Goal: Task Accomplishment & Management: Complete application form

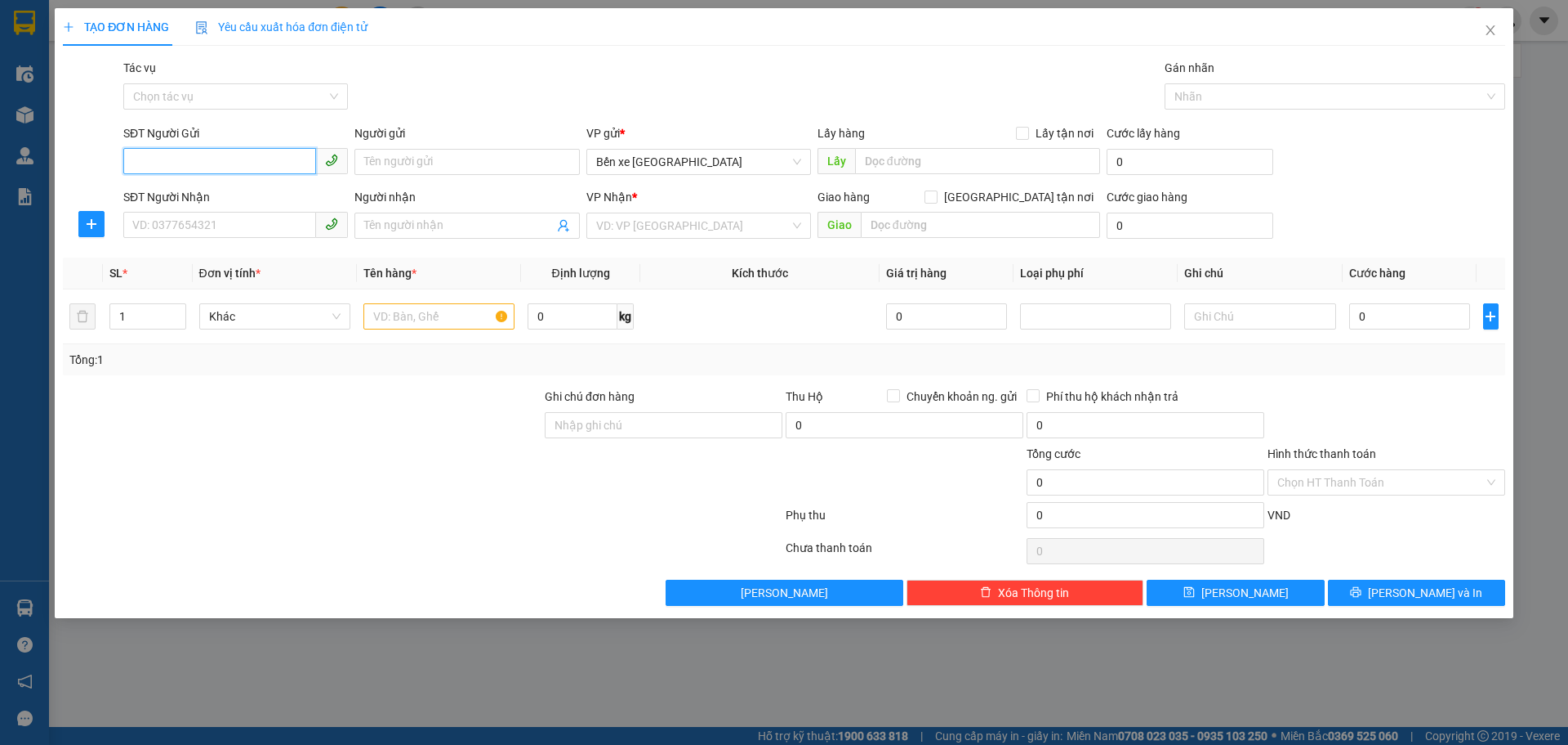
click at [227, 160] on input "SĐT Người Gửi" at bounding box center [220, 160] width 193 height 26
click at [383, 313] on input "text" at bounding box center [439, 316] width 151 height 26
click at [220, 170] on input "0366235" at bounding box center [220, 160] width 193 height 26
click at [217, 198] on div "0366235700 - BS [GEOGRAPHIC_DATA]" at bounding box center [236, 195] width 205 height 18
type input "0366235700"
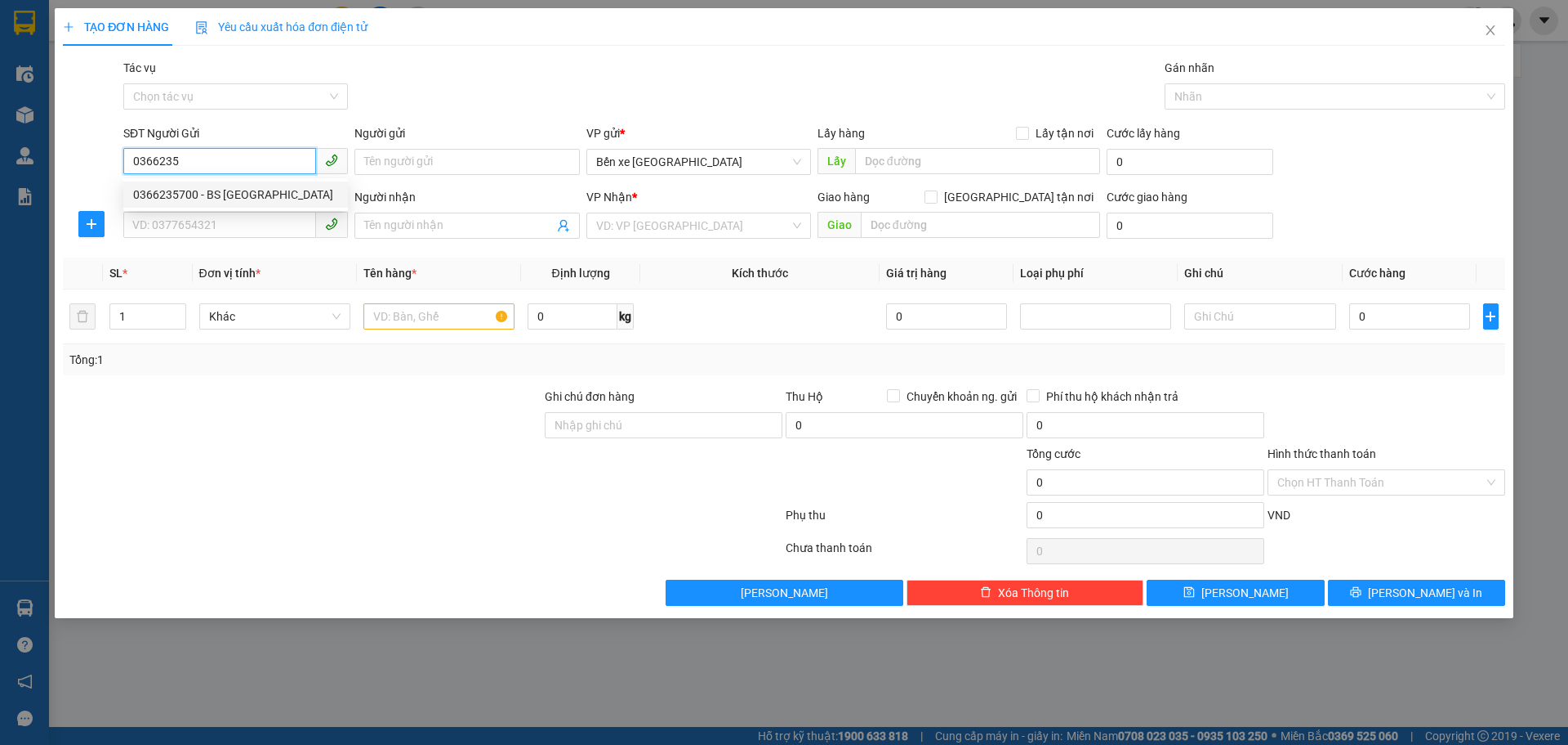
type input "BS ĐỨC"
click at [202, 221] on input "SĐT Người Nhận" at bounding box center [220, 224] width 193 height 26
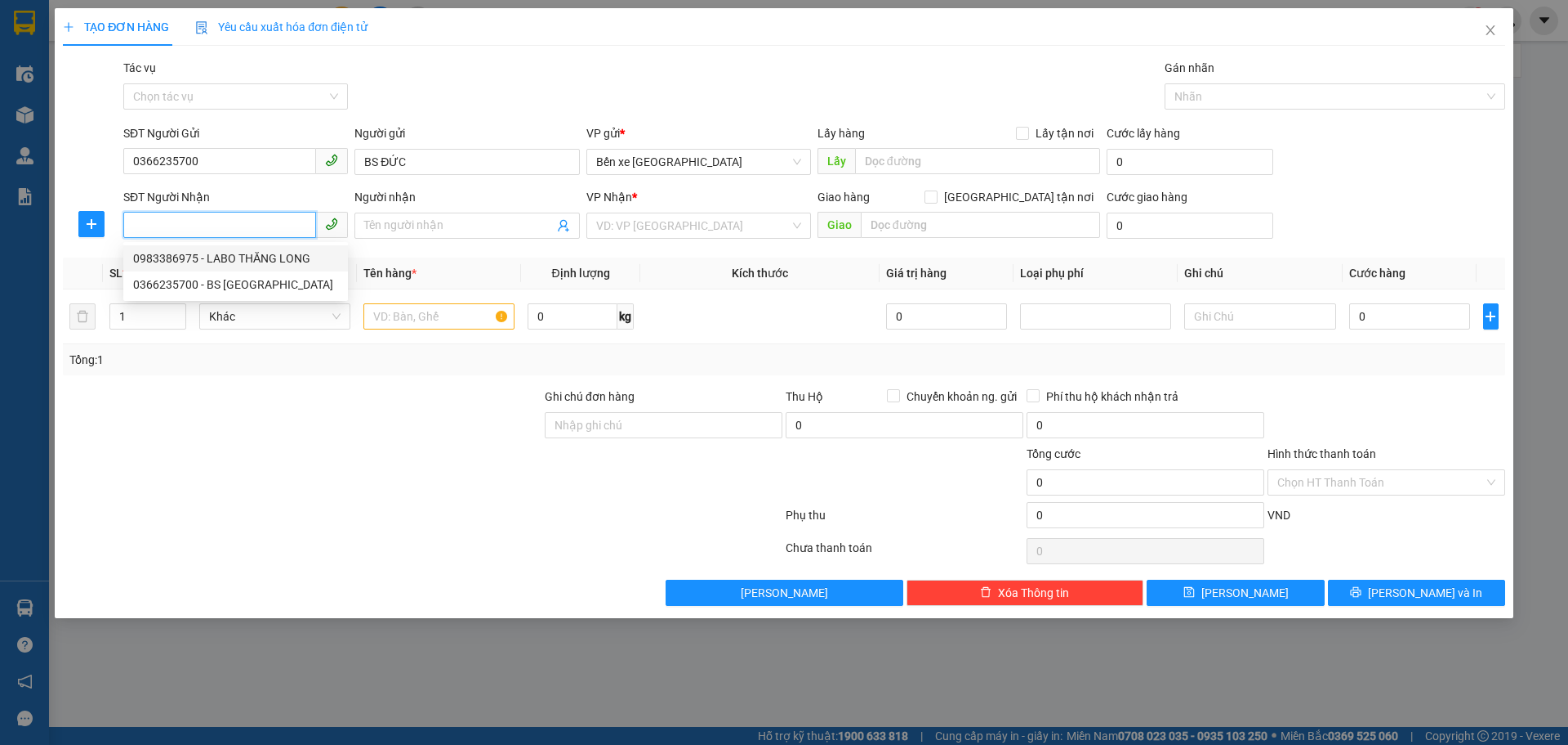
click at [201, 255] on div "0983386975 - LABO THĂNG LONG" at bounding box center [236, 258] width 205 height 18
type input "0983386975"
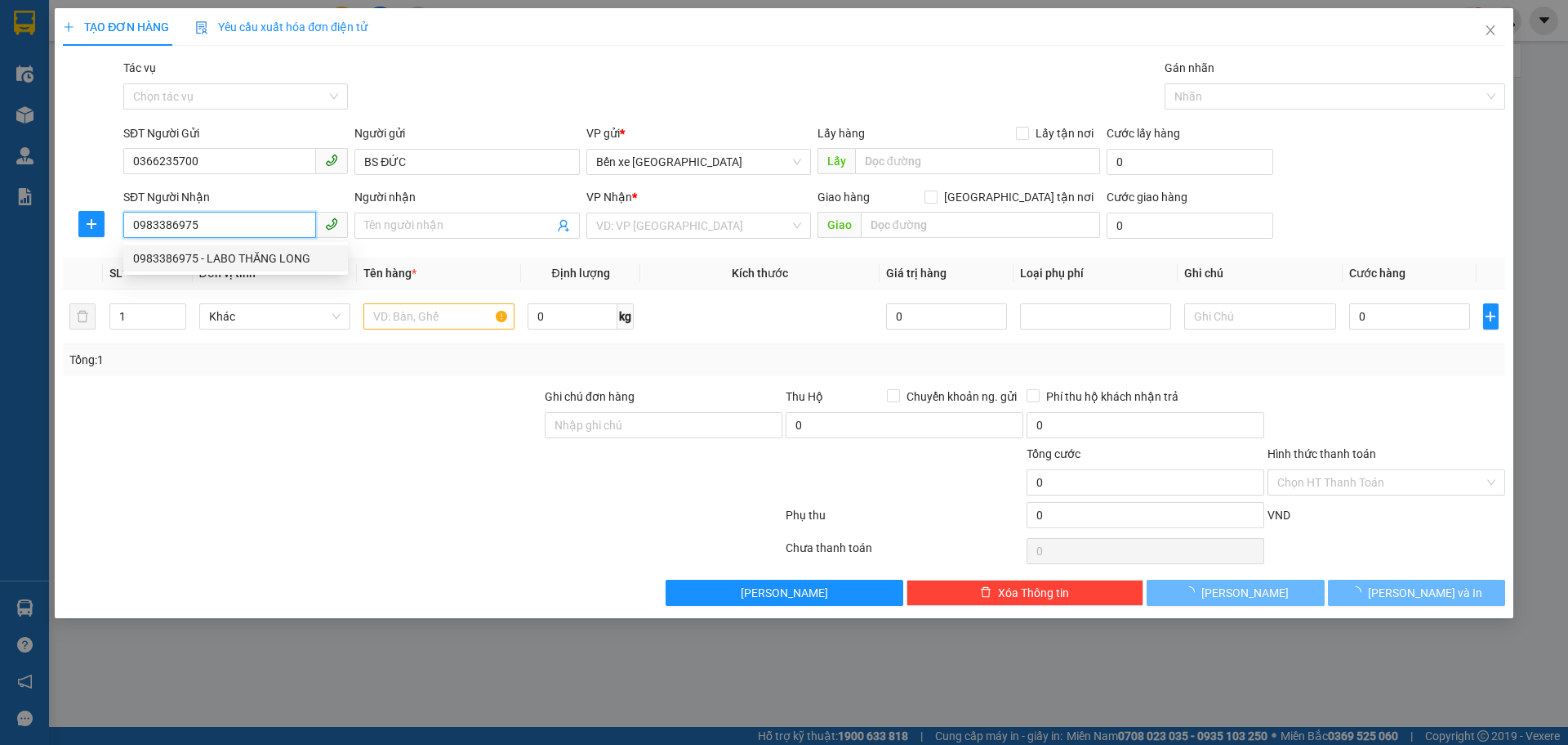
type input "LABO THĂNG LONG"
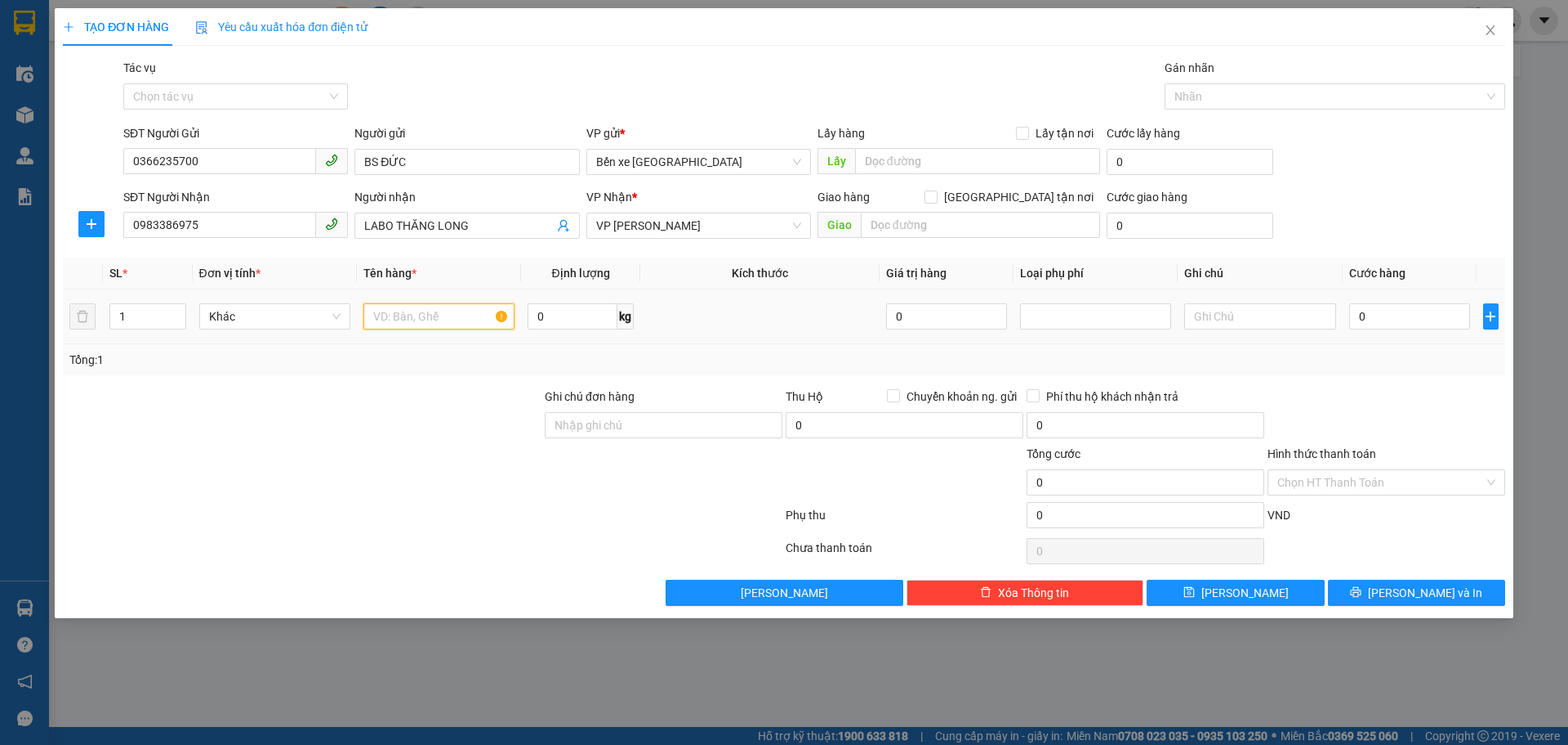
click at [423, 318] on input "text" at bounding box center [439, 316] width 151 height 26
type input "1 hộp ct"
click at [1413, 321] on input "0" at bounding box center [1410, 316] width 122 height 26
type input "3"
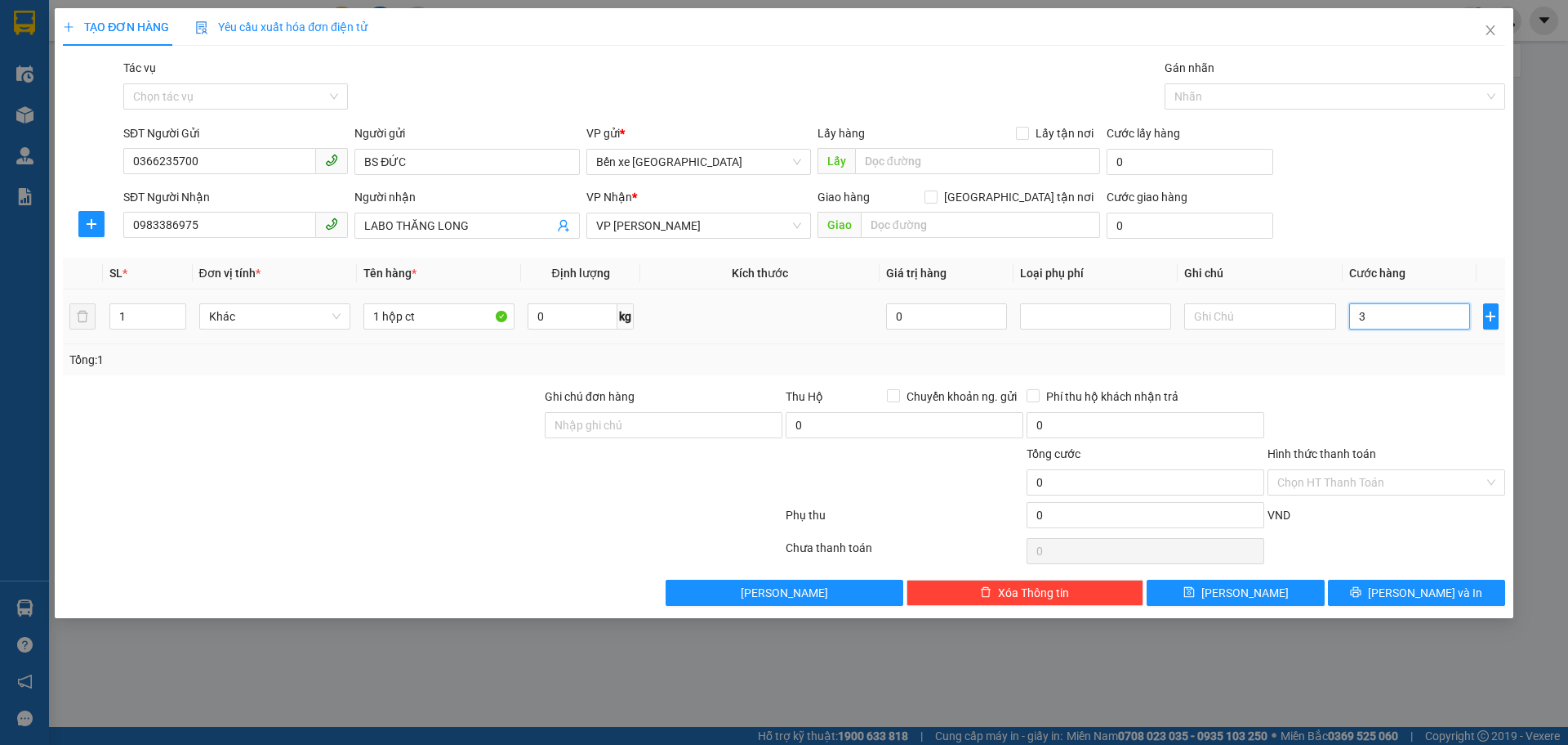
type input "3"
type input "30"
type input "30.000"
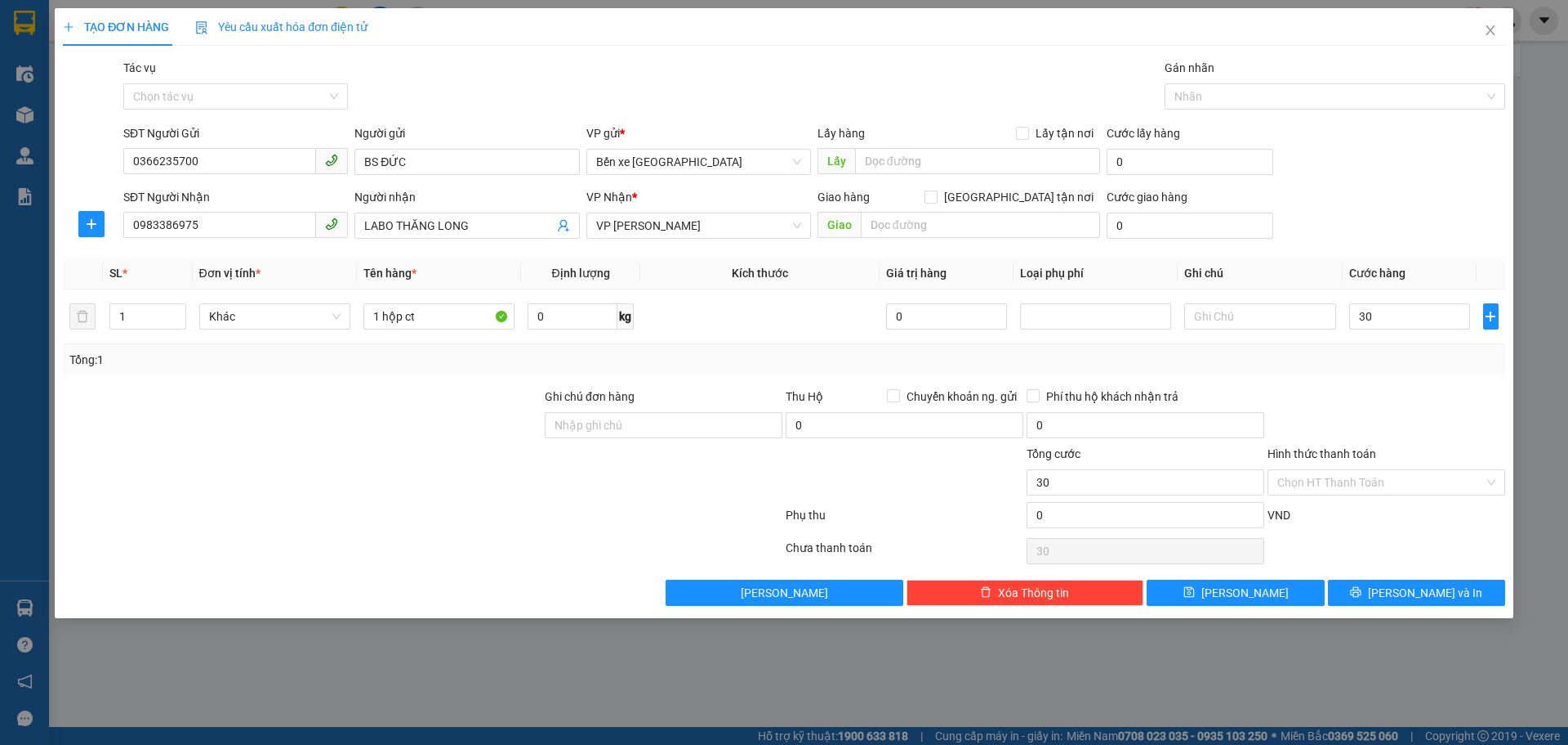
type input "30.000"
drag, startPoint x: 1351, startPoint y: 384, endPoint x: 1354, endPoint y: 467, distance: 83.1
click at [1351, 384] on div "Transit Pickup Surcharge Ids Transit Deliver Surcharge Ids Transit Deliver Surc…" at bounding box center [784, 333] width 1443 height 547
click at [1350, 484] on input "Hình thức thanh toán" at bounding box center [1381, 481] width 207 height 24
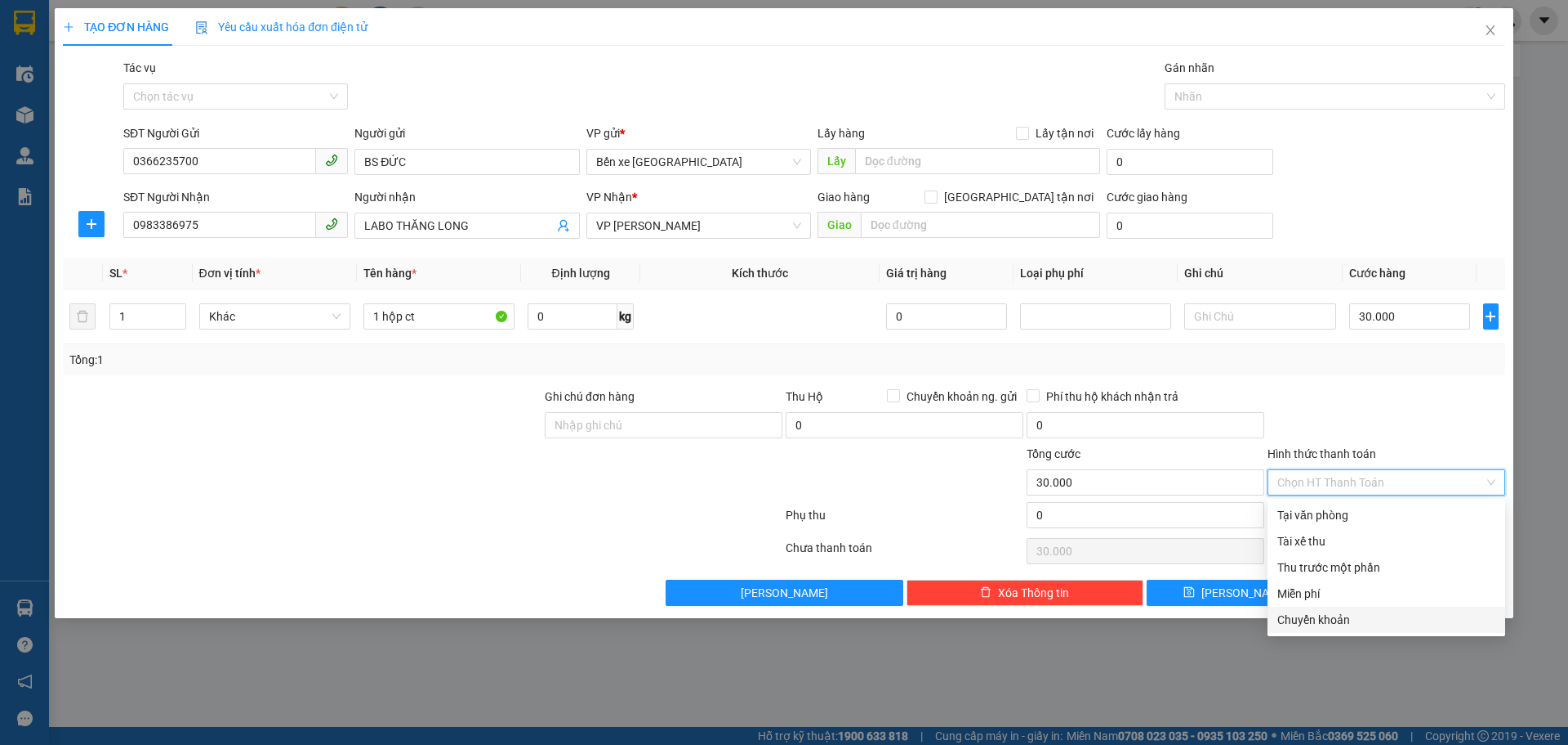
click at [1295, 621] on div "Chuyển khoản" at bounding box center [1386, 619] width 218 height 18
type input "0"
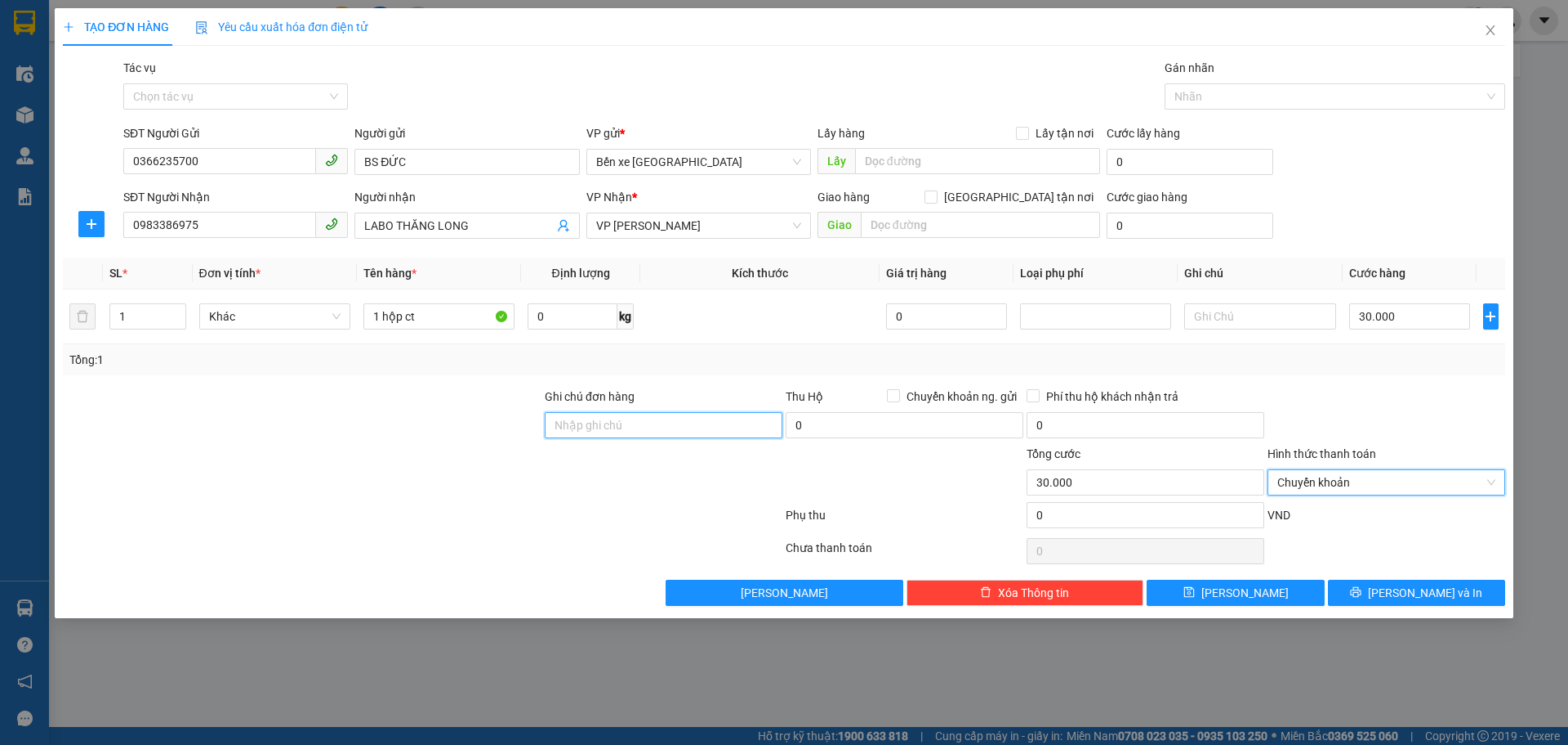
click at [668, 429] on input "Ghi chú đơn hàng" at bounding box center [663, 424] width 237 height 26
click at [619, 435] on input "Ghi chú đơn hàng" at bounding box center [663, 424] width 237 height 26
type input "ck 18h5-12/8 [PERSON_NAME] vtb"
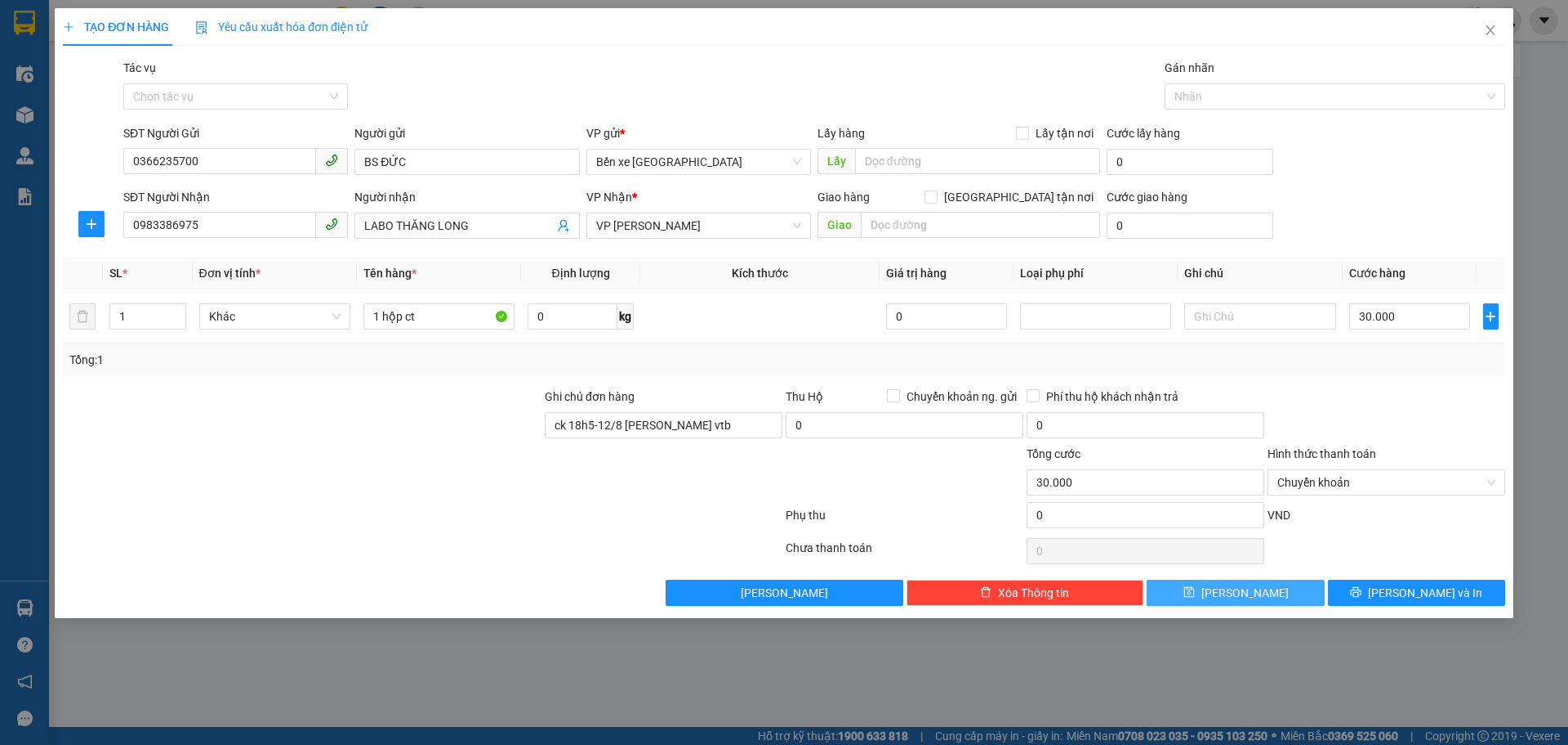
click at [1288, 586] on button "[PERSON_NAME]" at bounding box center [1236, 592] width 177 height 26
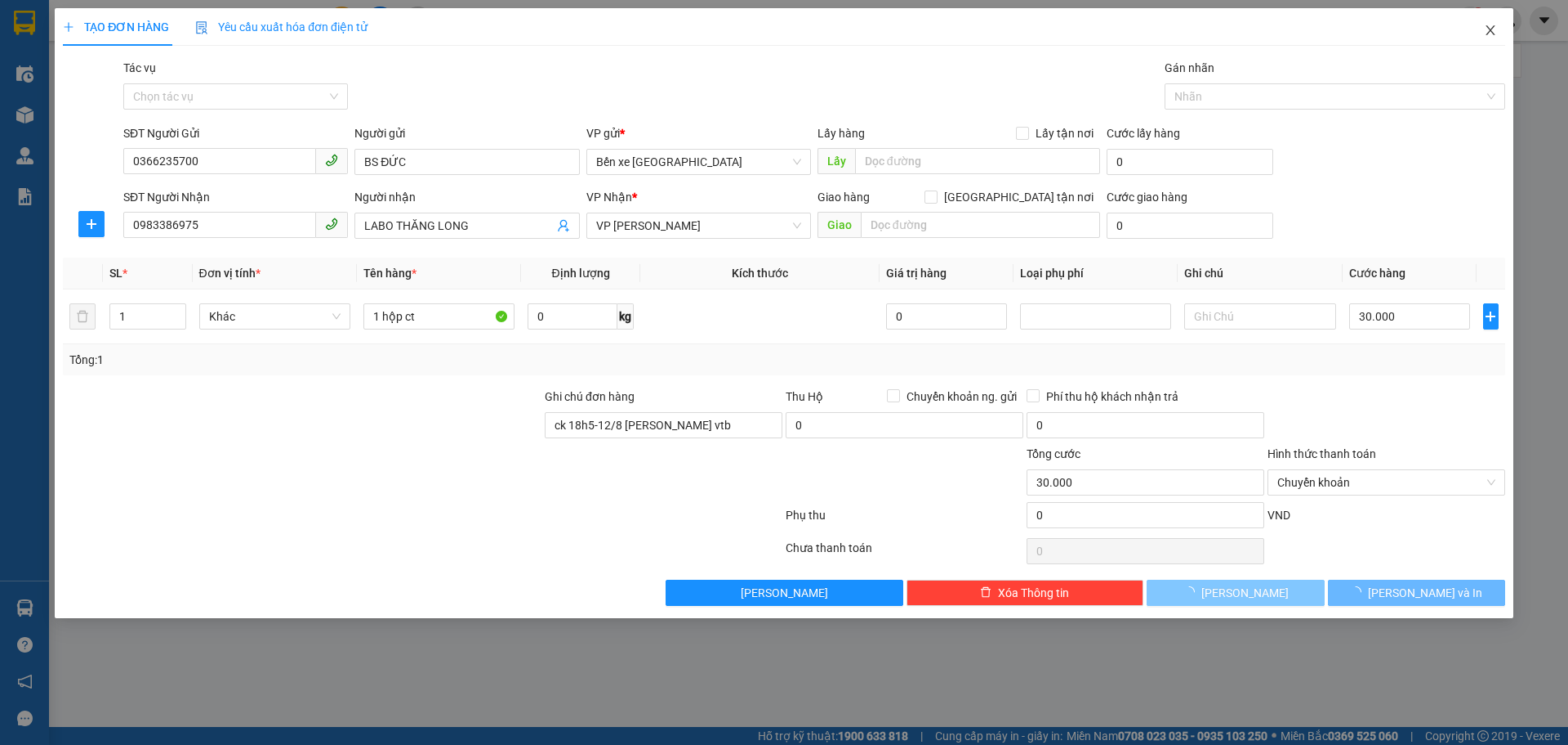
type input "0"
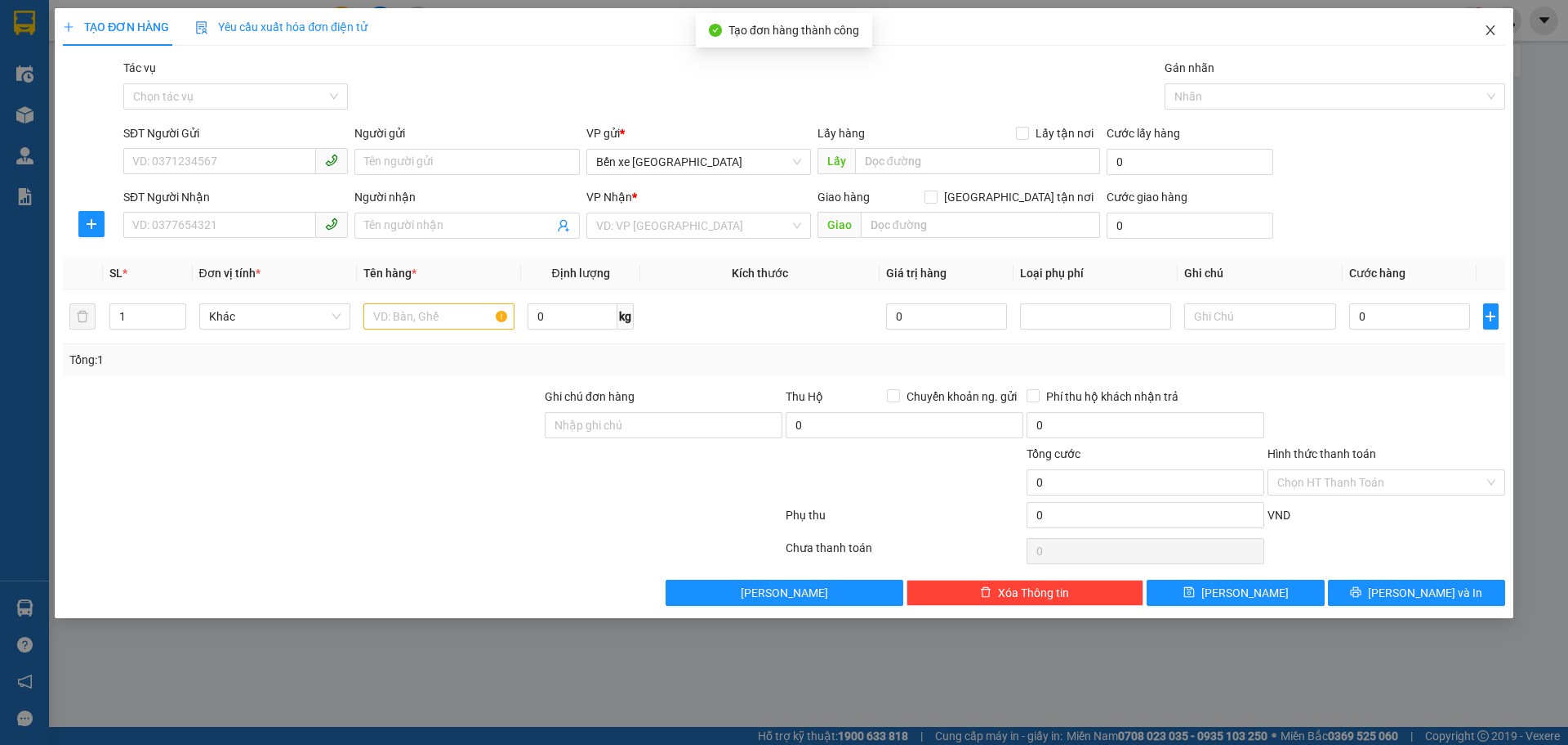
click at [1487, 35] on icon "close" at bounding box center [1490, 30] width 9 height 10
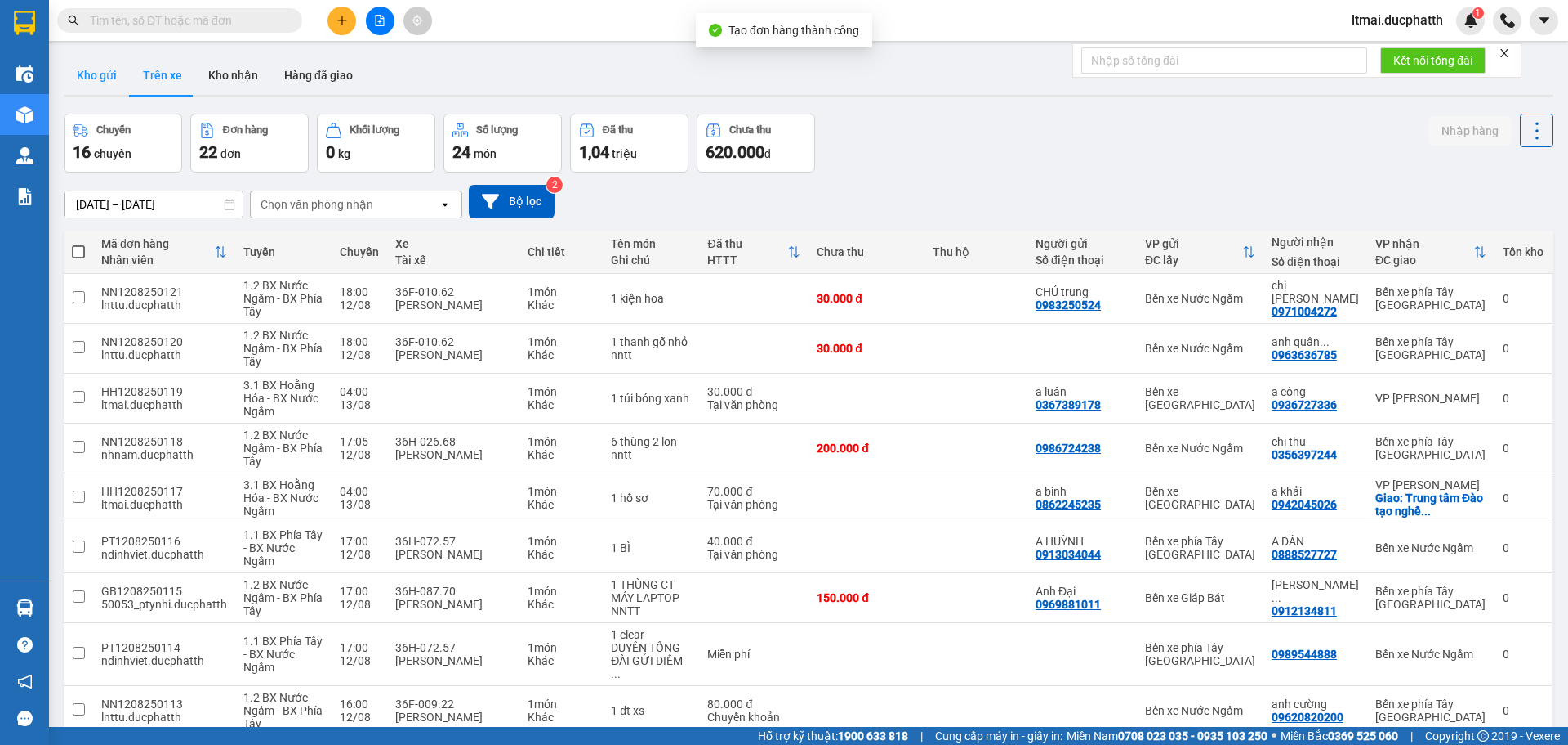
click at [122, 71] on button "Kho gửi" at bounding box center [97, 75] width 66 height 39
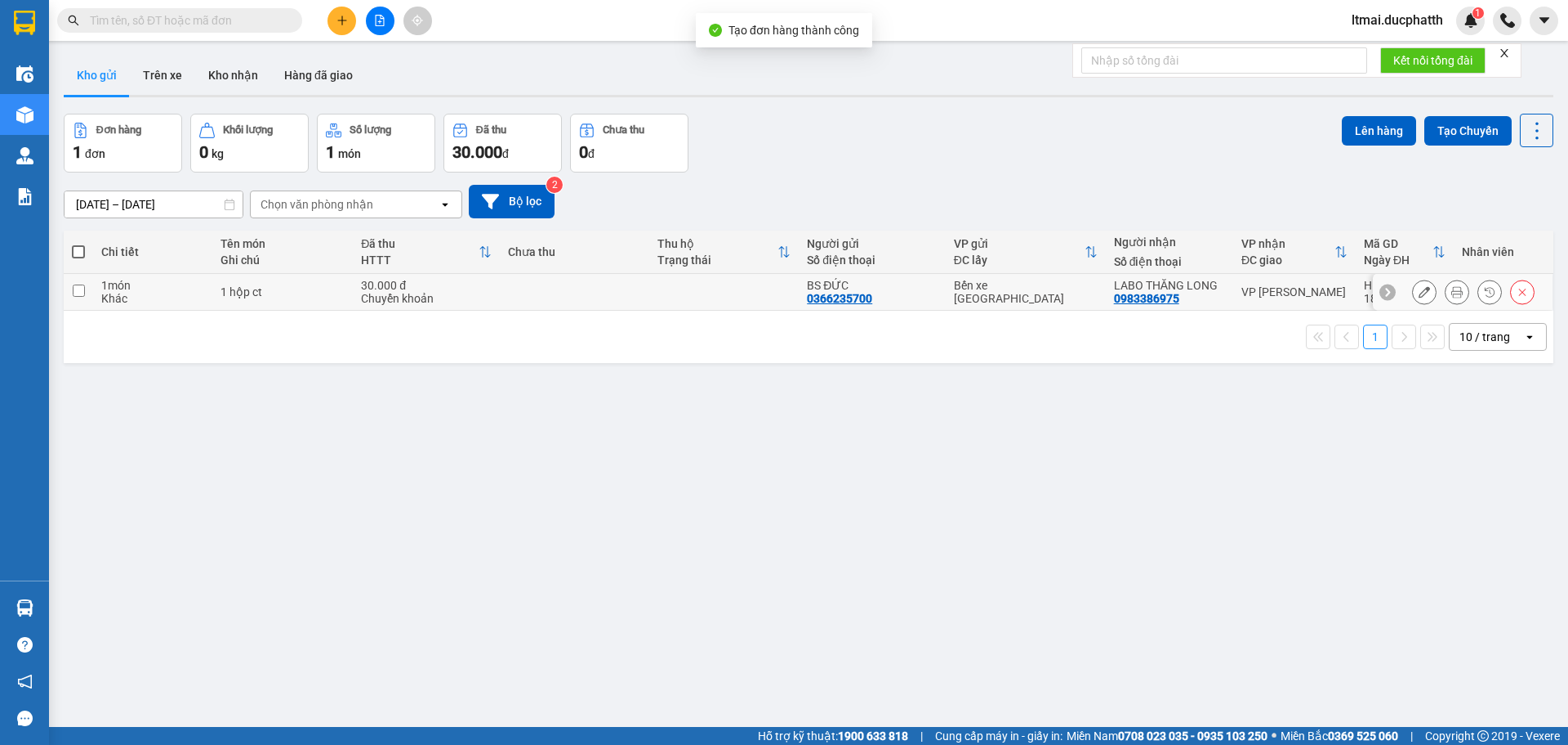
drag, startPoint x: 167, startPoint y: 300, endPoint x: 200, endPoint y: 299, distance: 33.0
click at [171, 300] on div "Khác" at bounding box center [152, 298] width 102 height 13
checkbox input "true"
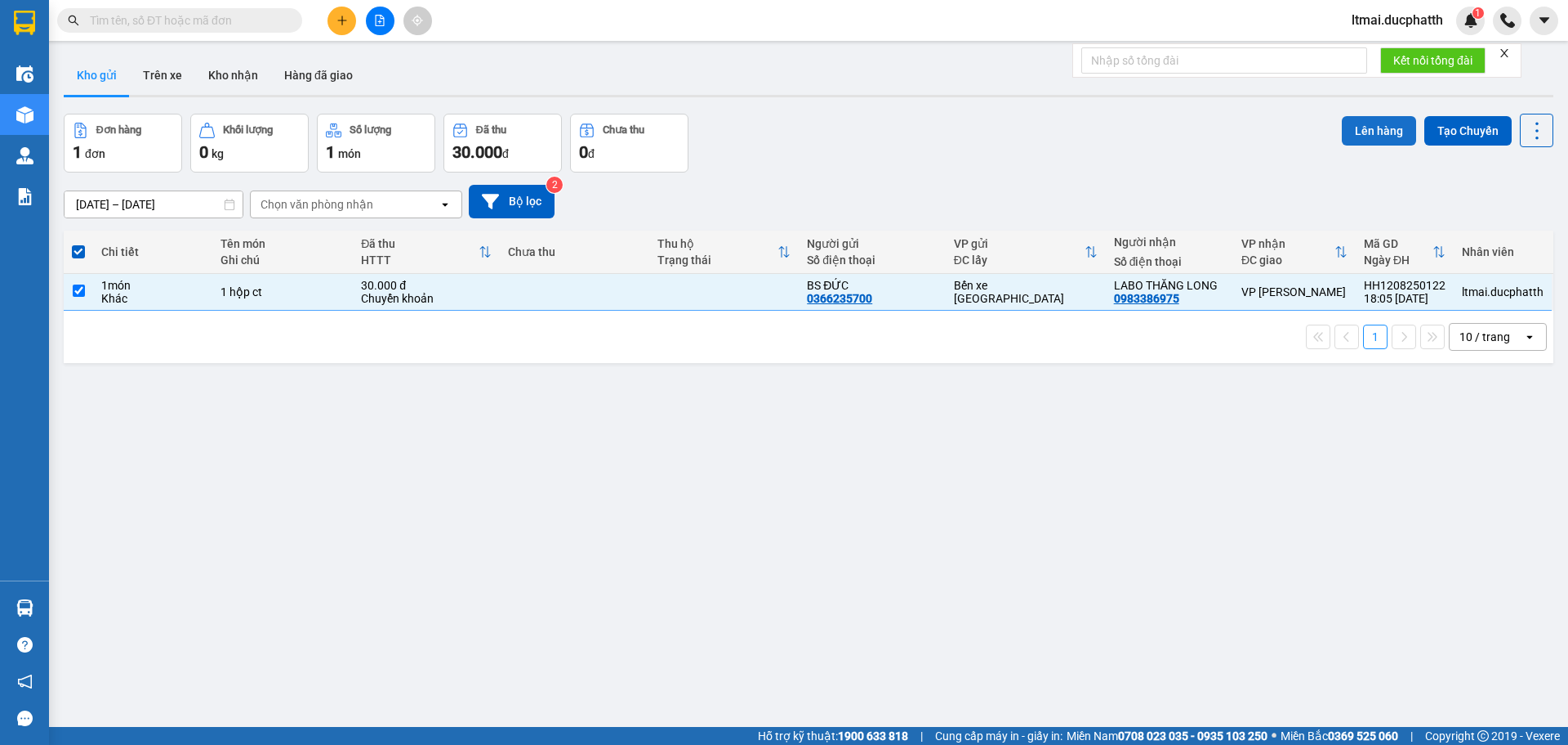
click at [1382, 134] on button "Lên hàng" at bounding box center [1379, 130] width 74 height 30
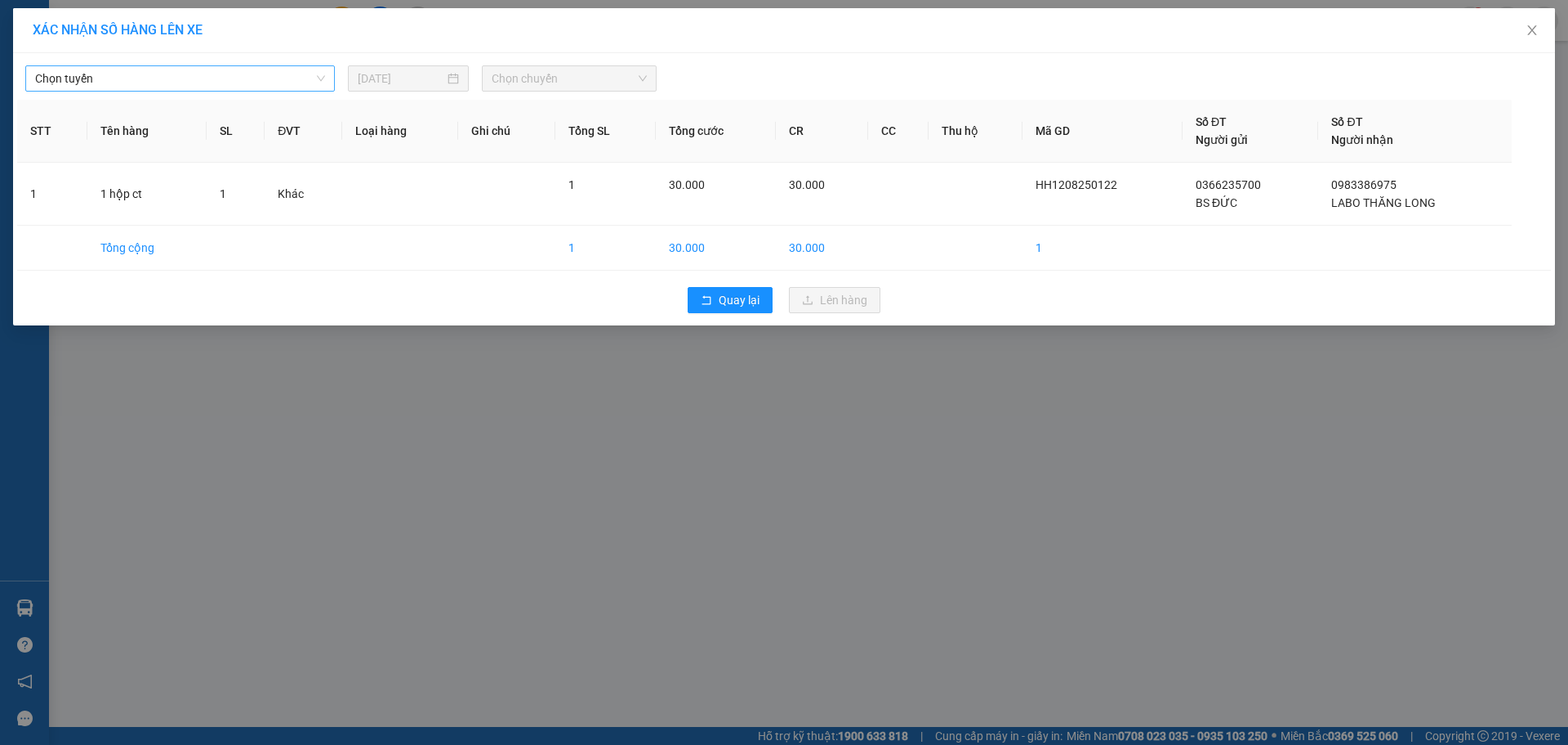
click at [149, 79] on span "Chọn tuyến" at bounding box center [180, 78] width 290 height 24
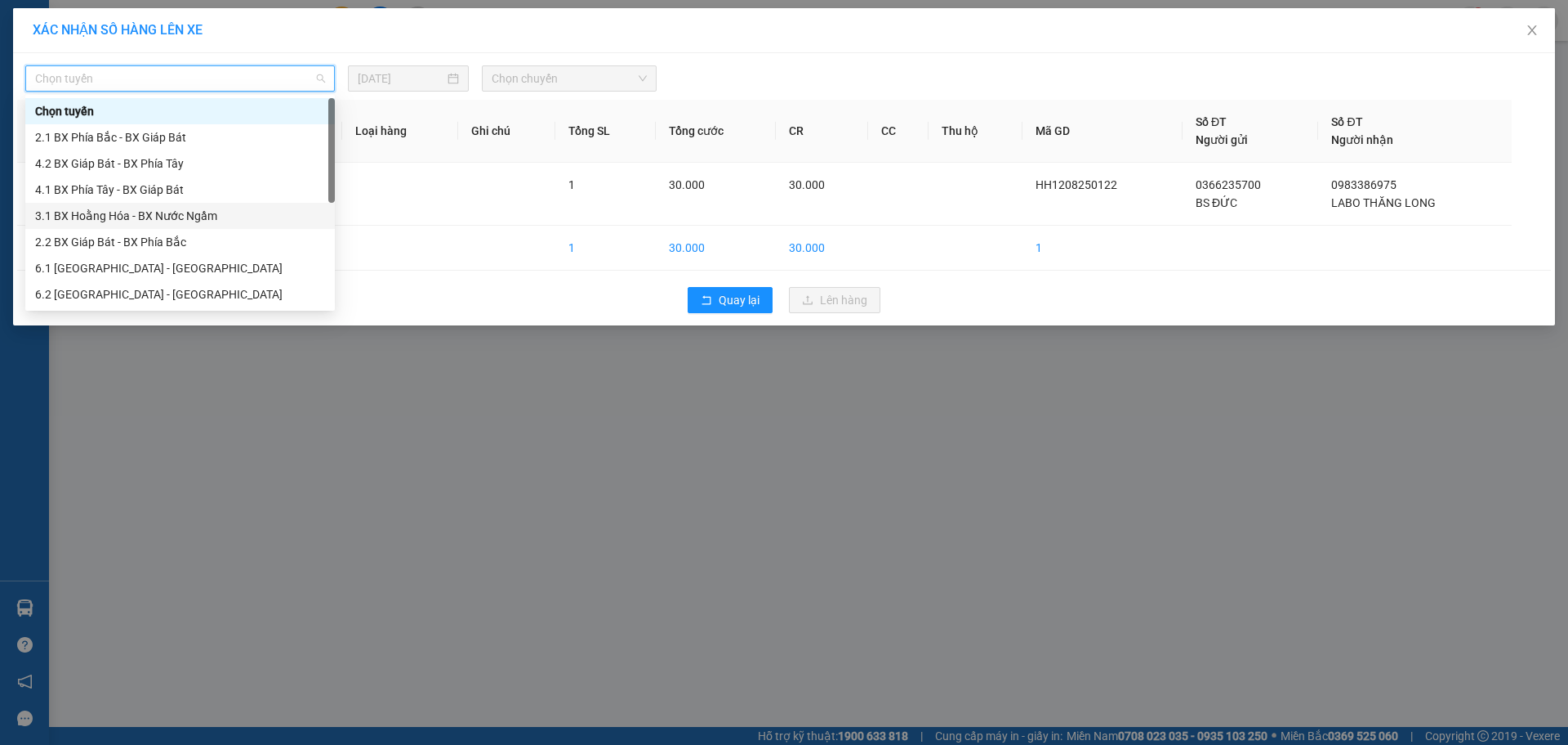
click at [137, 215] on div "3.1 BX Hoằng Hóa - BX Nước Ngầm" at bounding box center [180, 216] width 290 height 18
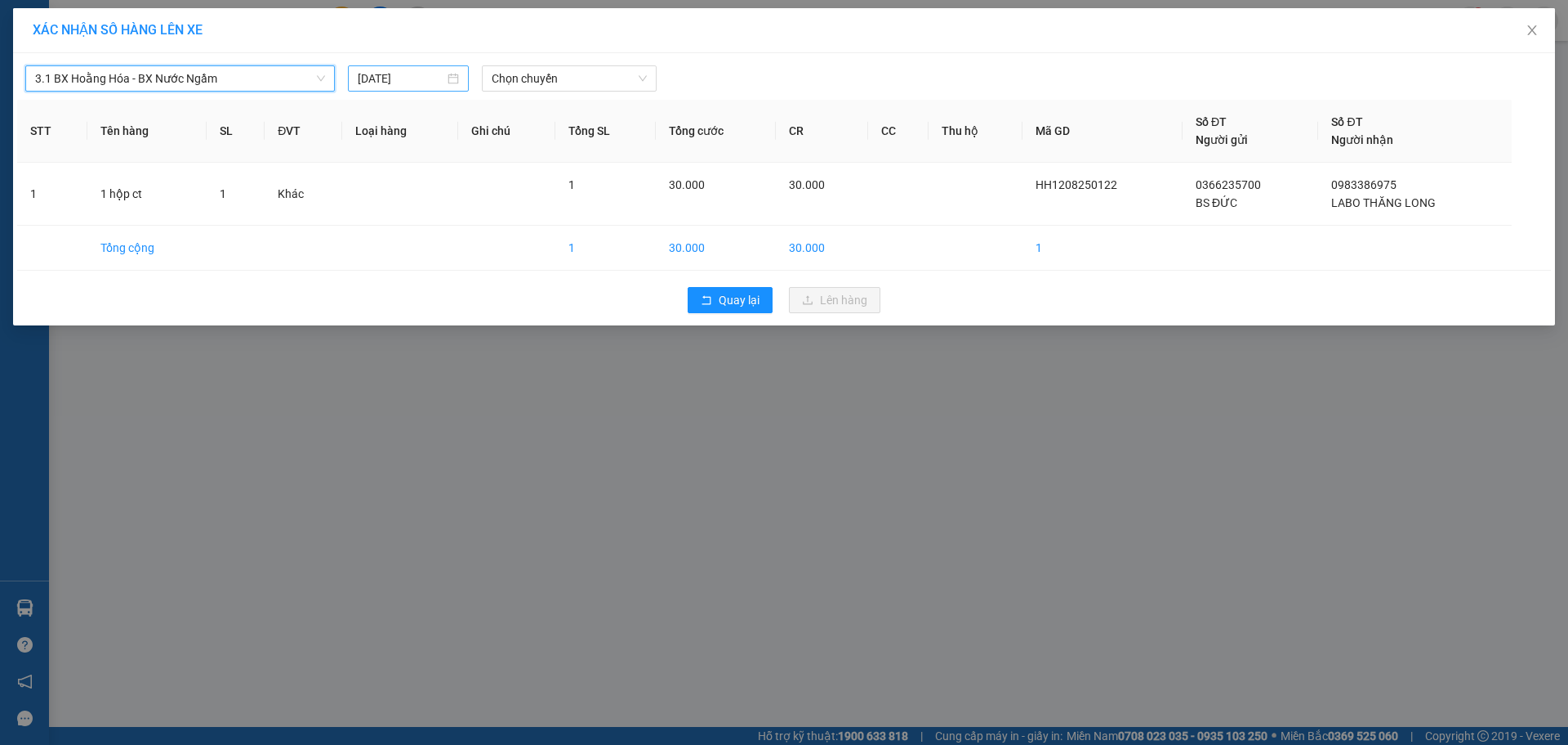
click at [399, 79] on input "[DATE]" at bounding box center [401, 78] width 87 height 18
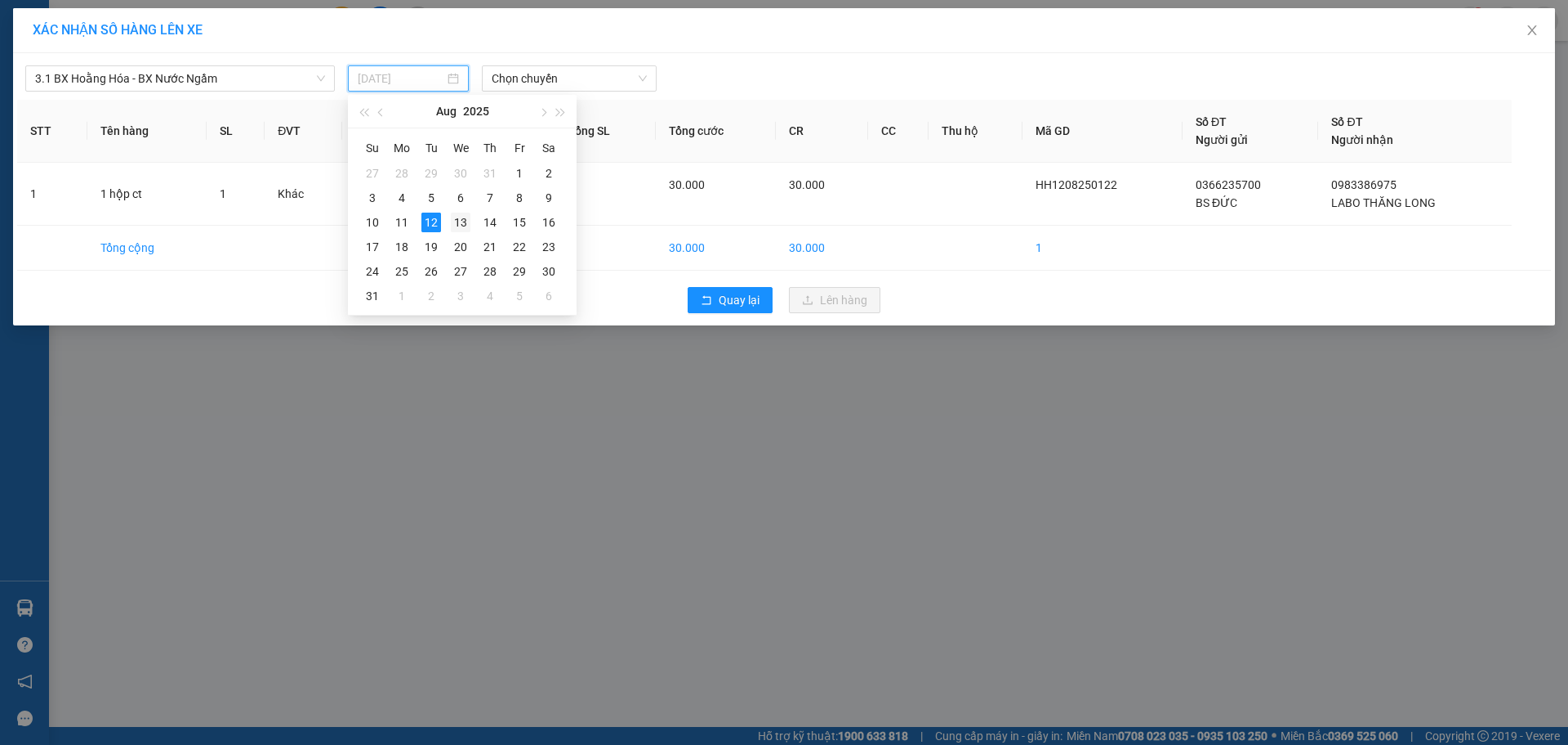
click at [463, 220] on div "13" at bounding box center [461, 222] width 20 height 20
type input "[DATE]"
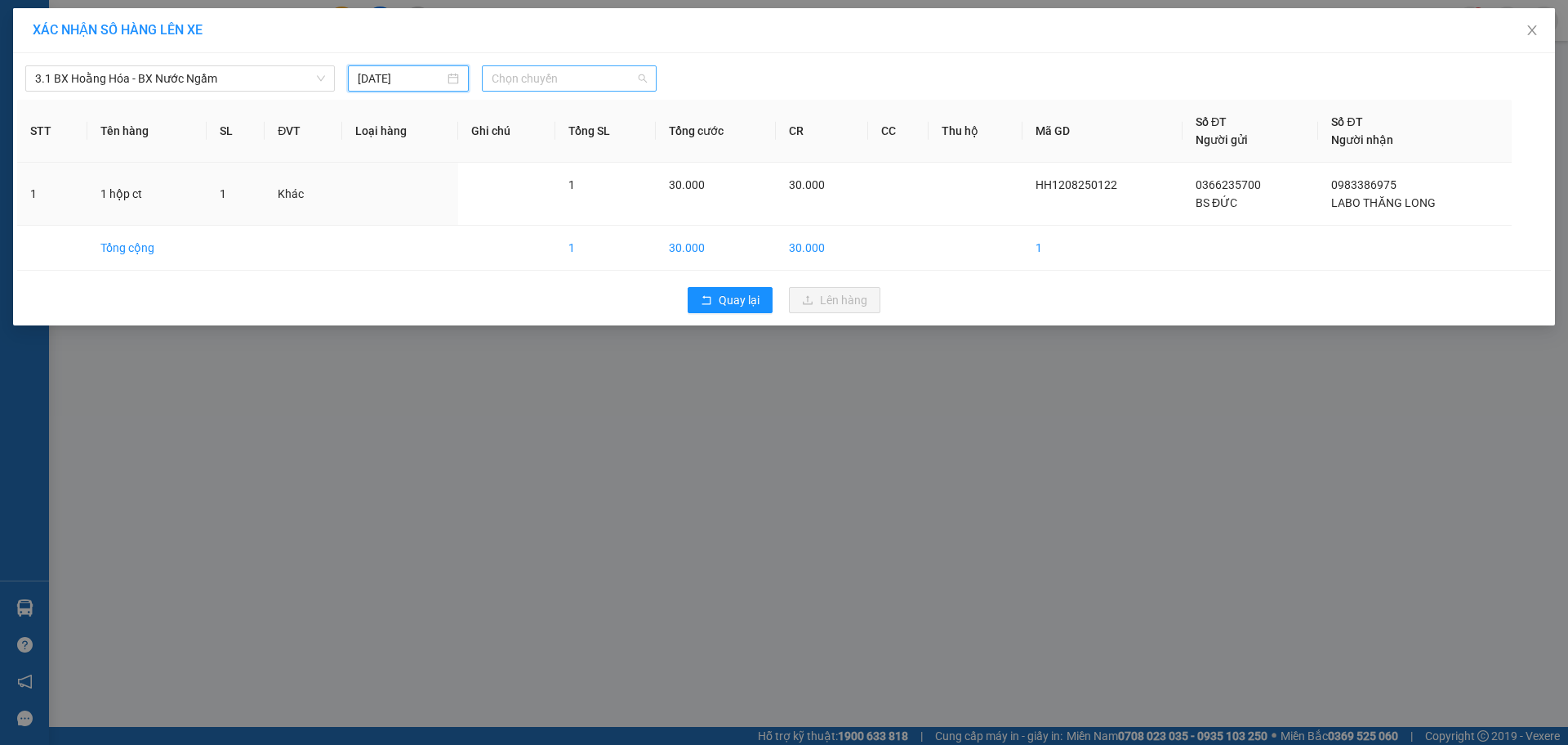
click at [512, 82] on span "Chọn chuyến" at bounding box center [569, 78] width 155 height 24
click at [507, 134] on div "04:00" at bounding box center [556, 137] width 127 height 18
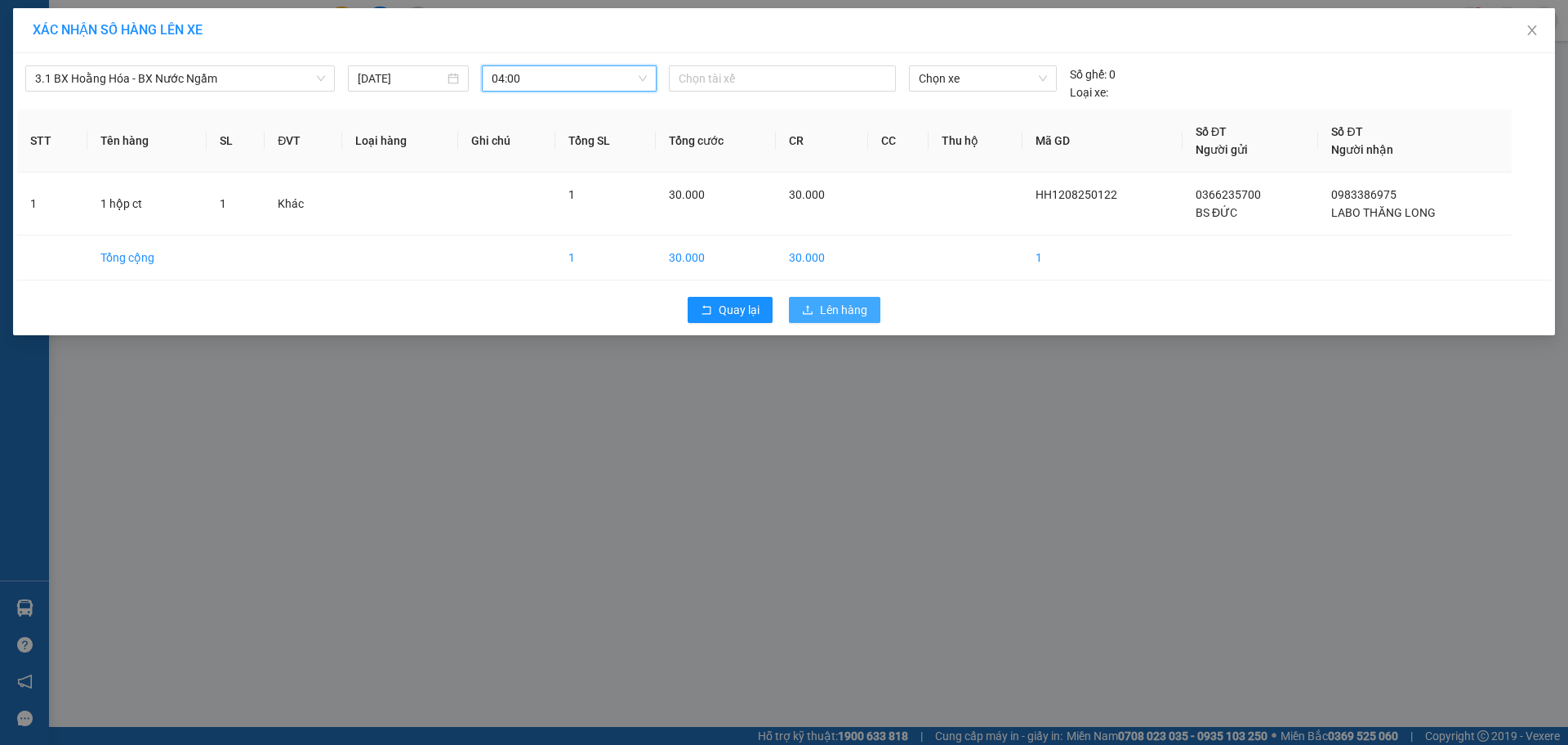
click at [843, 311] on span "Lên hàng" at bounding box center [843, 309] width 47 height 18
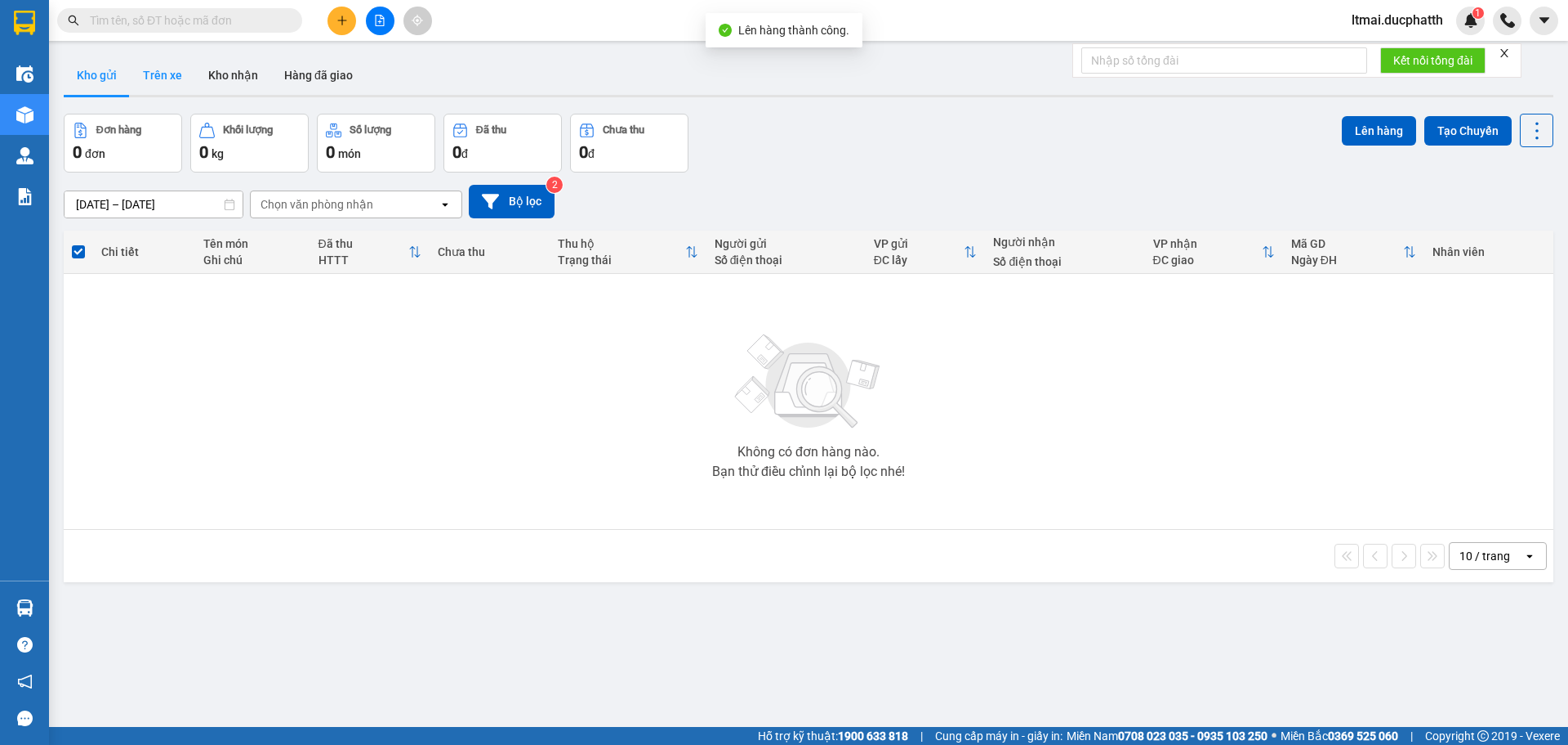
click at [153, 80] on button "Trên xe" at bounding box center [162, 75] width 65 height 39
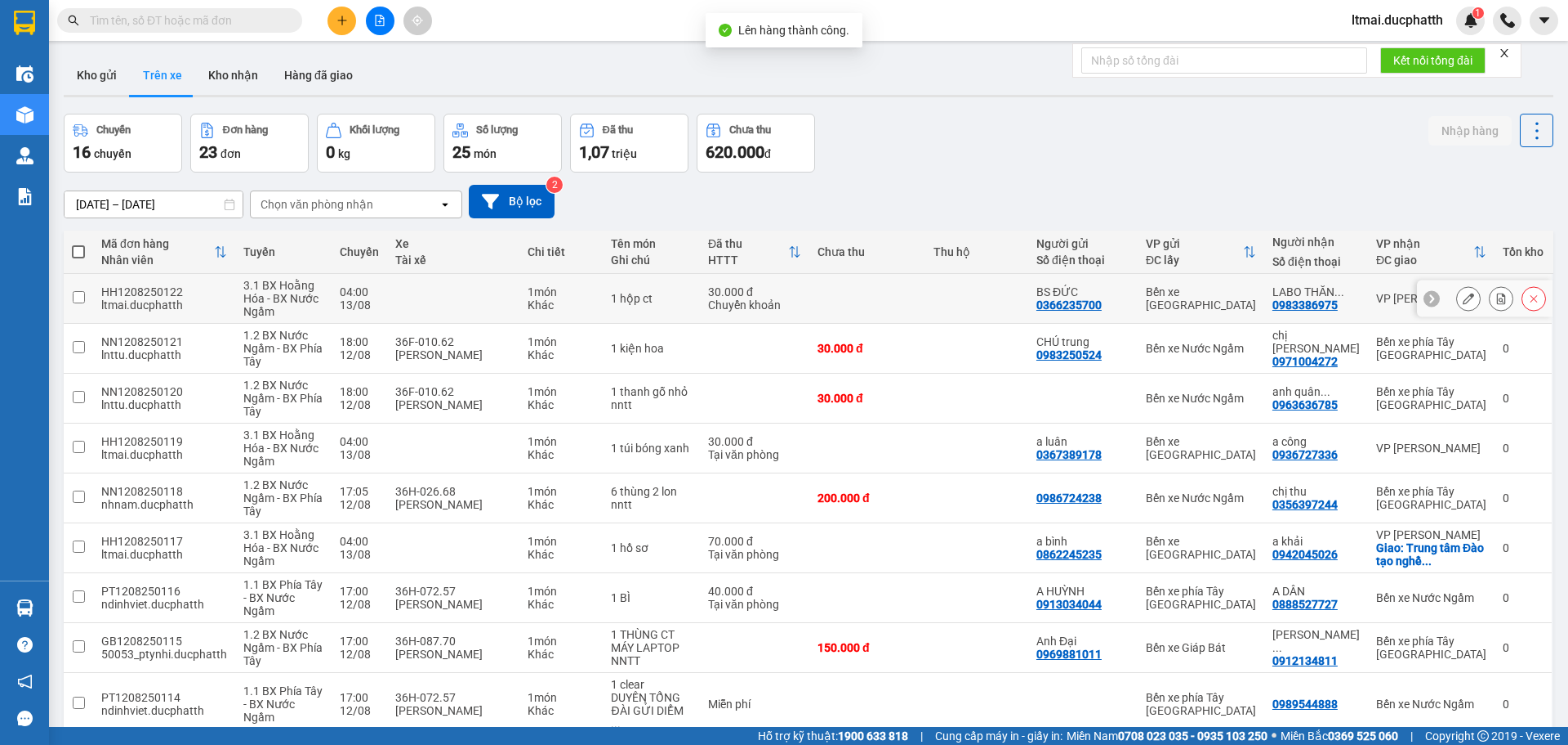
click at [1495, 295] on icon at bounding box center [1501, 298] width 12 height 12
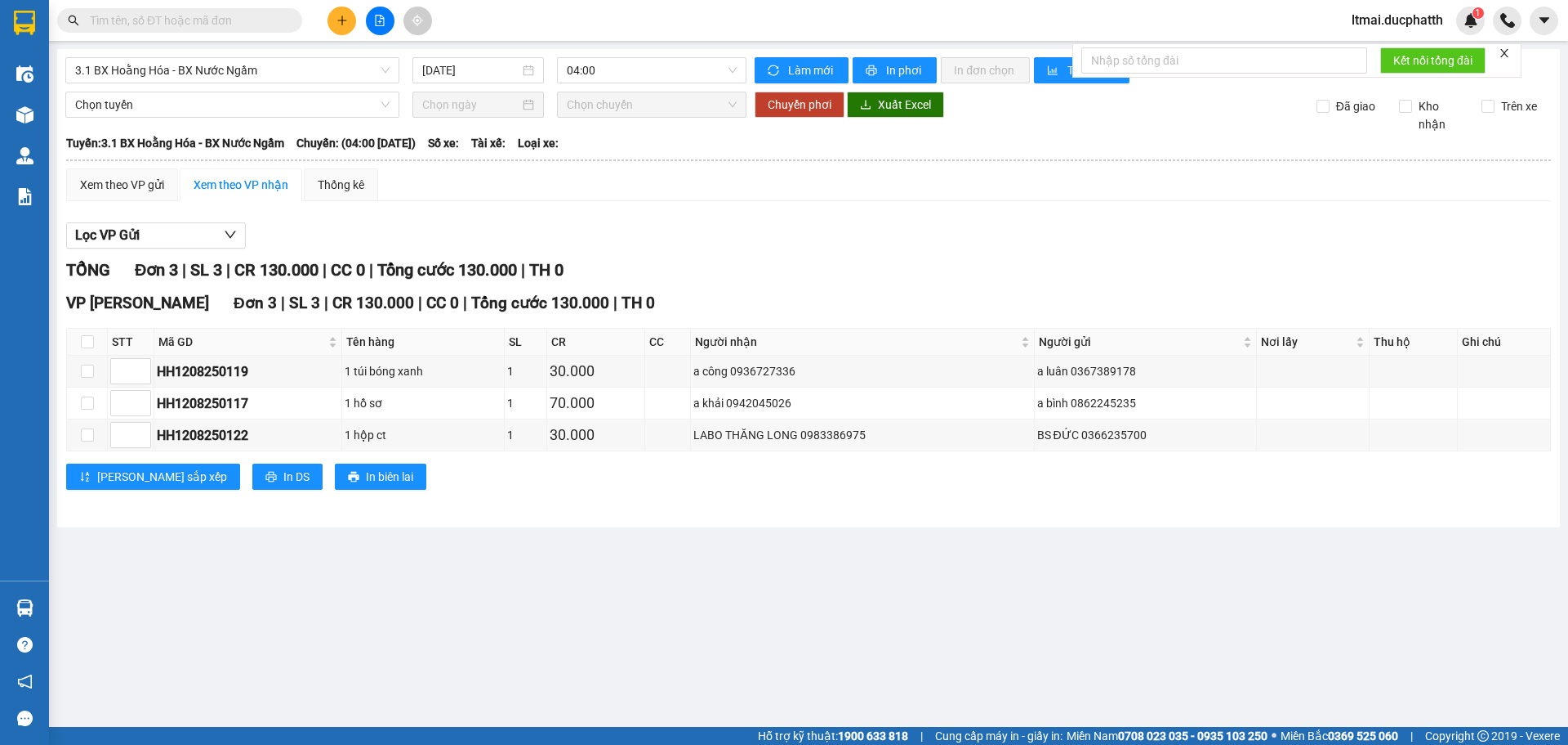
drag, startPoint x: 1326, startPoint y: 235, endPoint x: 1293, endPoint y: 195, distance: 51.9
drag, startPoint x: 1293, startPoint y: 195, endPoint x: 363, endPoint y: 577, distance: 1005.4
click at [363, 577] on main "3.1 BX Hoằng Hóa - BX Nước Ngầm [DATE] 04:00 Làm mới In phơi In đơn chọn Thống …" at bounding box center [784, 363] width 1568 height 726
click at [87, 437] on input "checkbox" at bounding box center [87, 435] width 13 height 13
checkbox input "true"
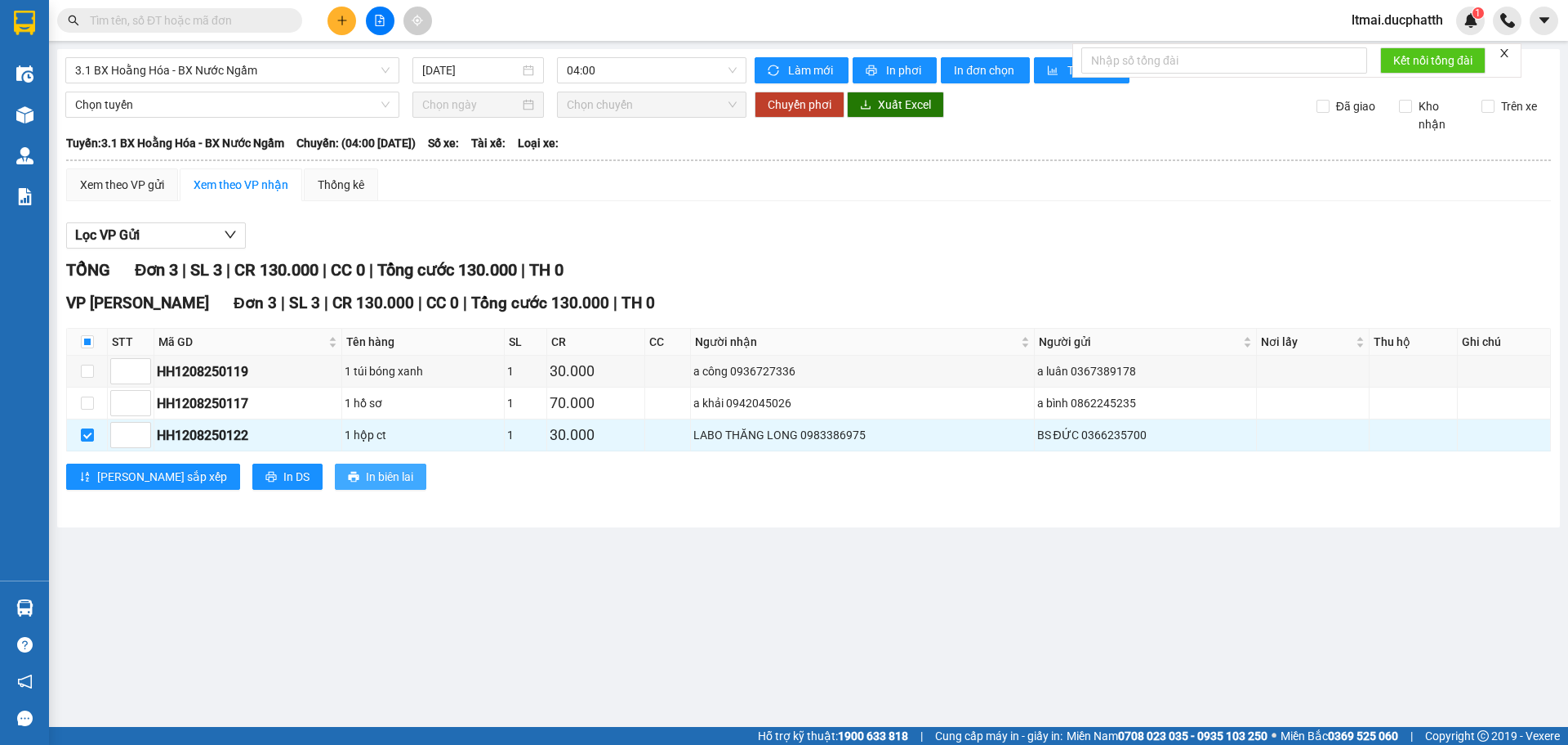
click at [366, 475] on span "In biên lai" at bounding box center [389, 476] width 47 height 18
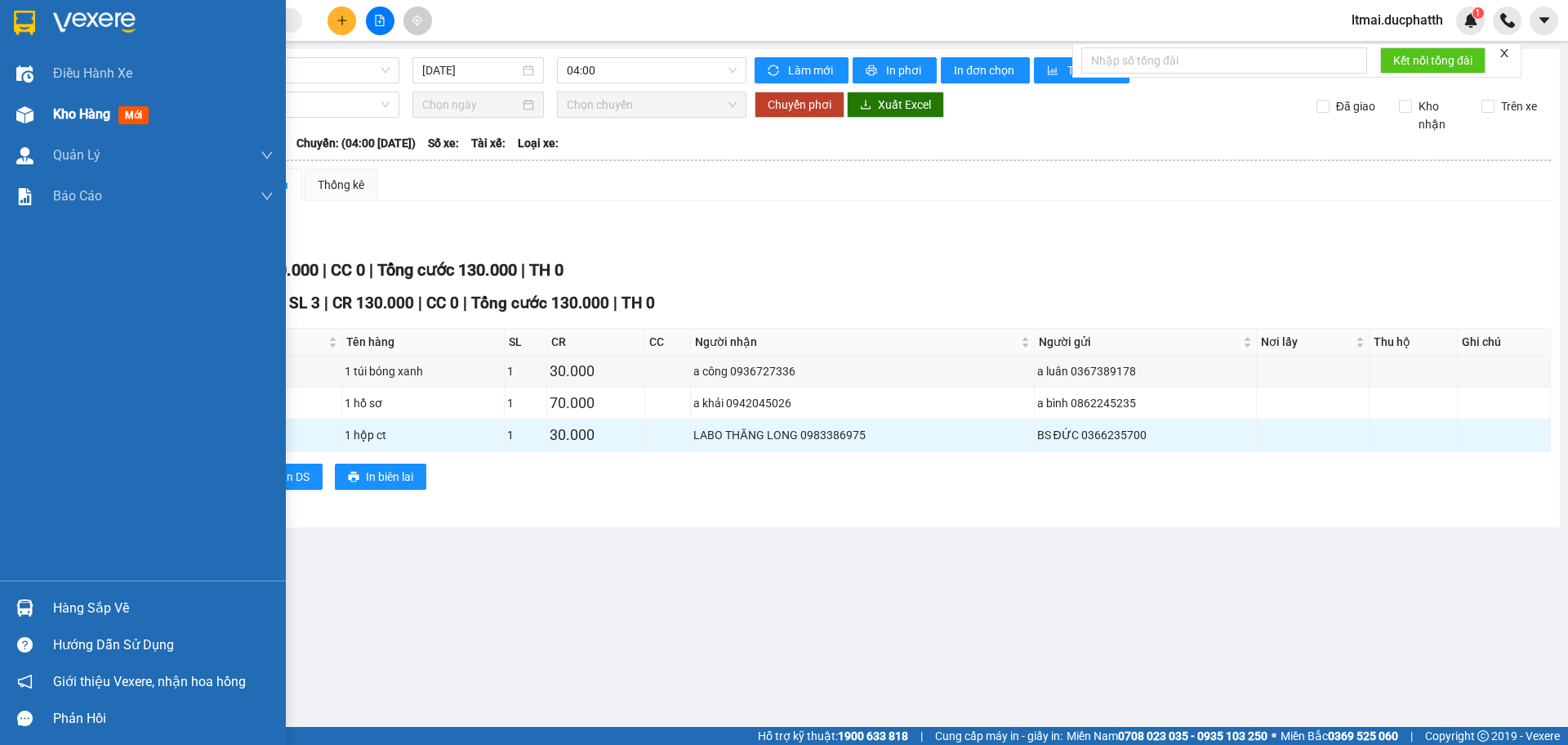
drag, startPoint x: 40, startPoint y: 111, endPoint x: 69, endPoint y: 6, distance: 108.9
click at [39, 111] on div "Kho hàng mới" at bounding box center [142, 115] width 286 height 41
